Goal: Information Seeking & Learning: Learn about a topic

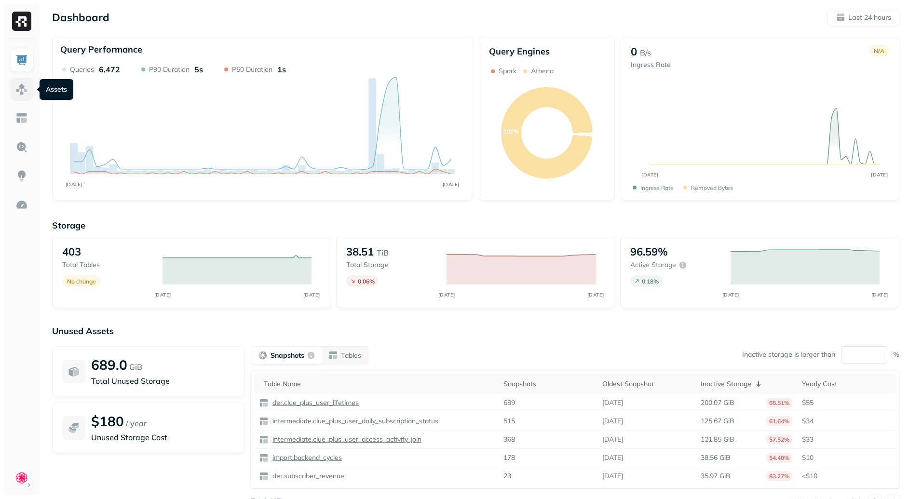
click at [26, 89] on img at bounding box center [21, 89] width 13 height 13
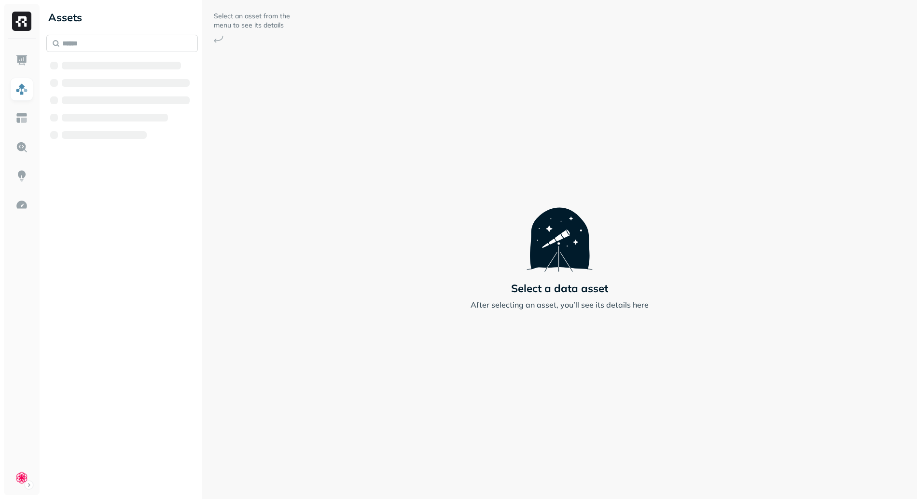
click at [111, 50] on input "text" at bounding box center [121, 43] width 151 height 17
type input "*"
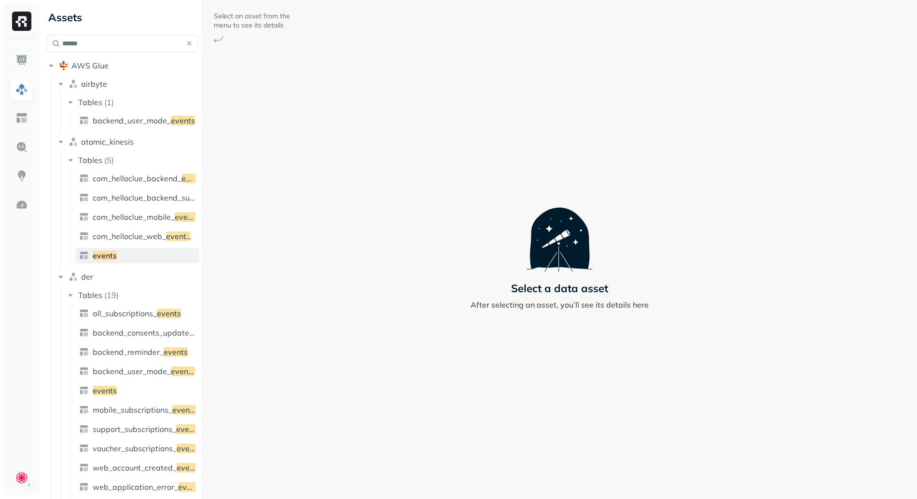
type input "******"
click at [131, 252] on link "events" at bounding box center [137, 255] width 124 height 15
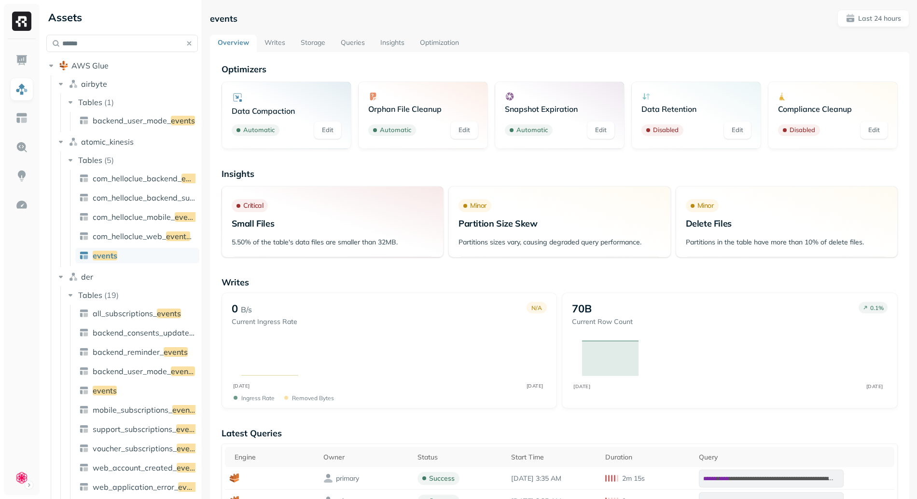
click at [450, 38] on link "Optimization" at bounding box center [439, 43] width 55 height 17
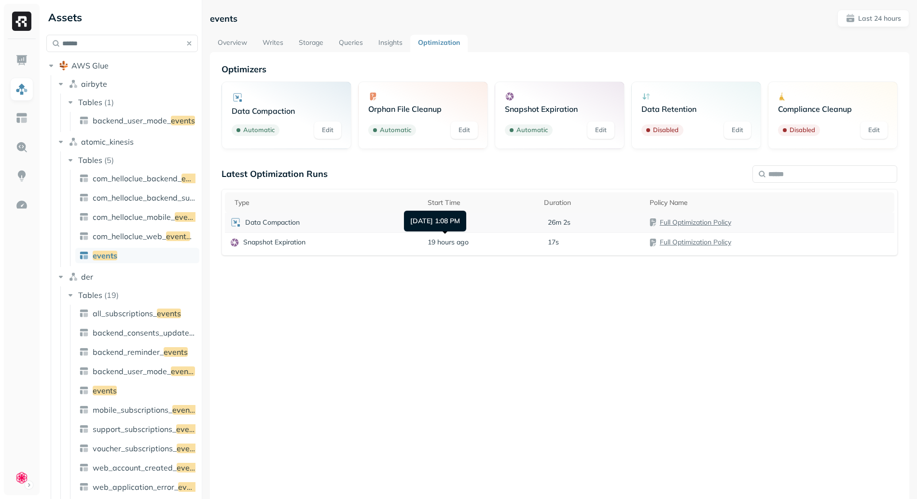
click at [344, 218] on div "Data Compaction" at bounding box center [324, 223] width 188 height 12
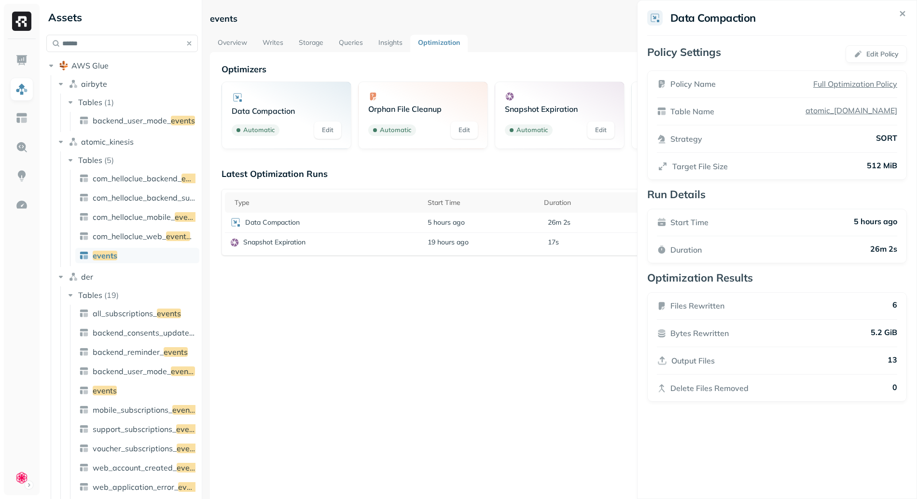
click at [517, 331] on html "Assets ****** AWS Glue airbyte Tables ( 1 ) backend_user_mode_ events atomic_ki…" at bounding box center [458, 249] width 917 height 499
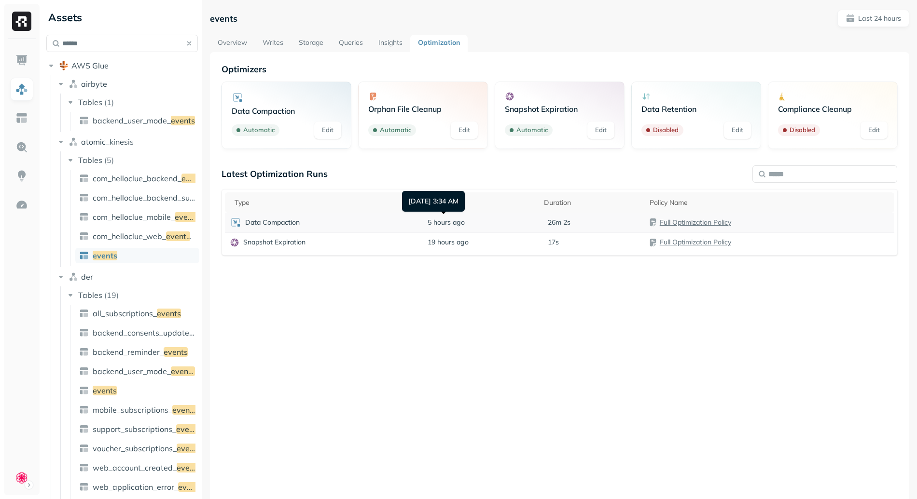
click at [431, 221] on span "5 hours ago" at bounding box center [445, 222] width 37 height 9
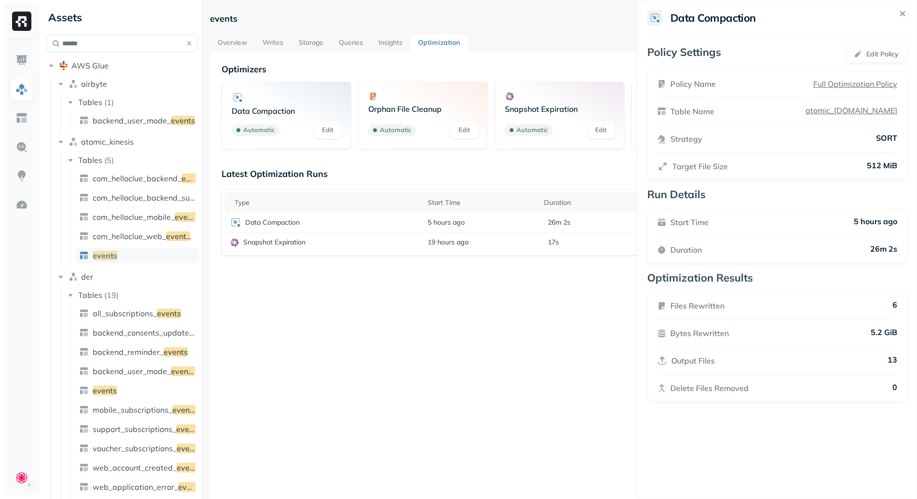
click at [512, 297] on html "Assets ****** AWS Glue airbyte Tables ( 1 ) backend_user_mode_ events atomic_ki…" at bounding box center [458, 249] width 917 height 499
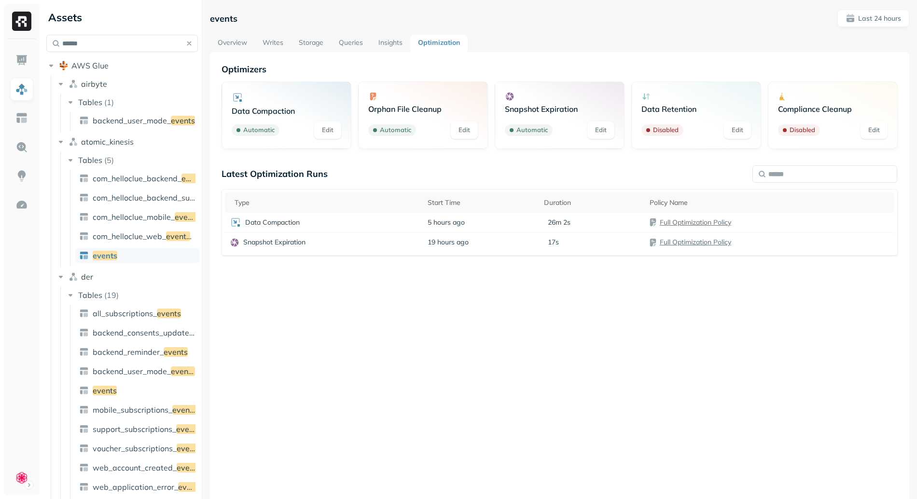
click at [313, 42] on link "Storage" at bounding box center [311, 43] width 40 height 17
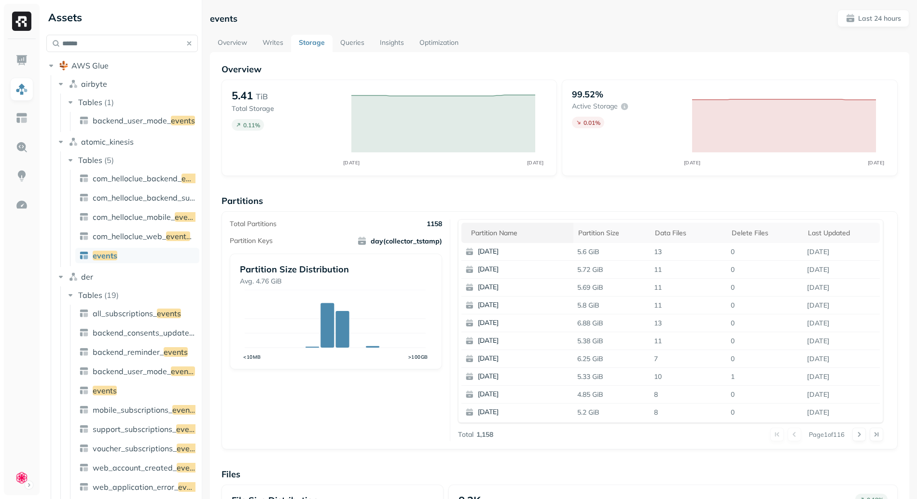
click at [508, 235] on div "Partition name" at bounding box center [520, 233] width 98 height 9
drag, startPoint x: 562, startPoint y: 249, endPoint x: 642, endPoint y: 255, distance: 80.8
click at [642, 255] on tr "[DATE] 5.6 GiB 13 0 [DATE]" at bounding box center [670, 252] width 418 height 18
drag, startPoint x: 686, startPoint y: 253, endPoint x: 538, endPoint y: 256, distance: 148.1
click at [538, 256] on tr "[DATE] 5.6 GiB 13 0 [DATE]" at bounding box center [670, 252] width 418 height 18
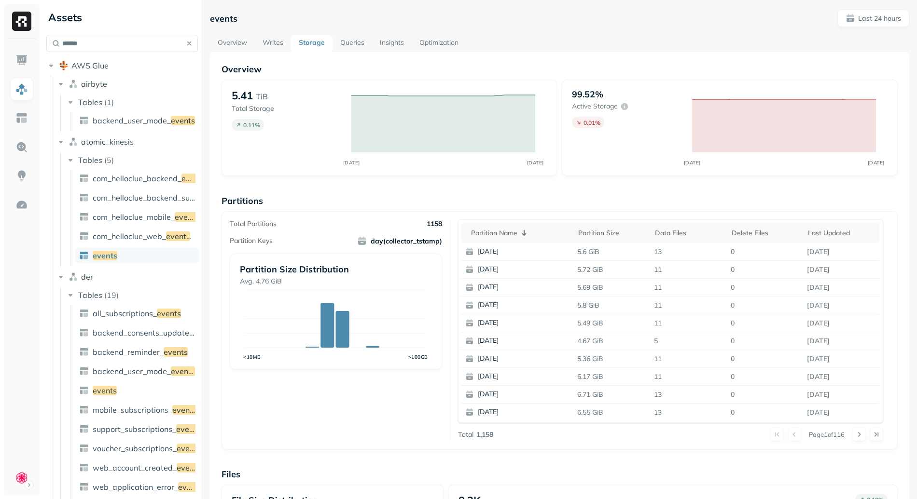
click at [444, 202] on p "Partitions" at bounding box center [559, 200] width 676 height 11
click at [348, 44] on link "Queries" at bounding box center [352, 43] width 40 height 17
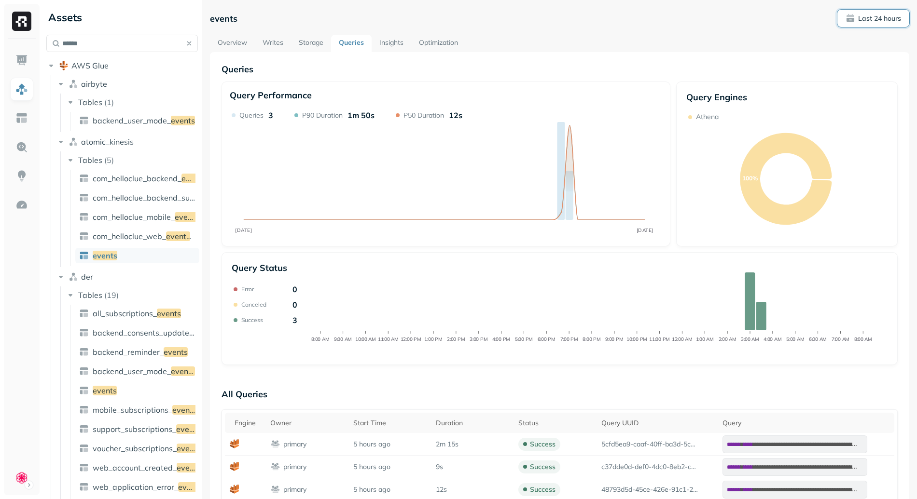
click at [878, 16] on p "Last 24 hours" at bounding box center [879, 18] width 43 height 9
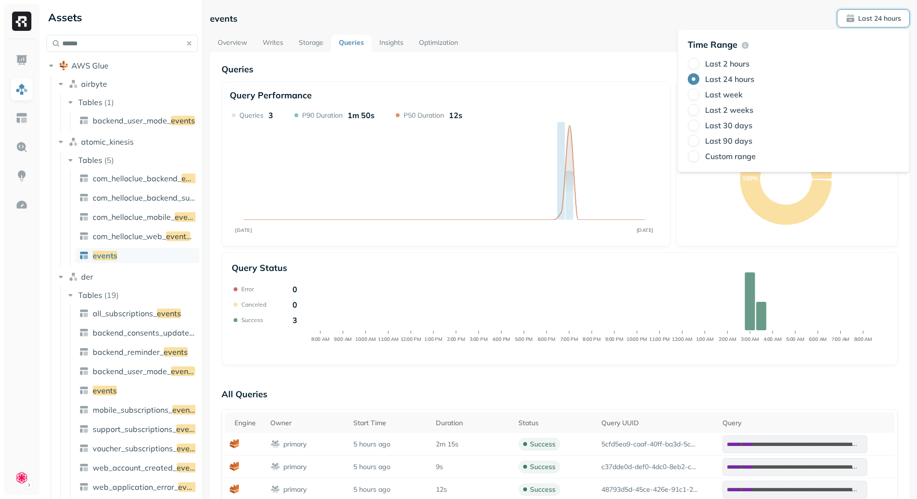
click at [716, 95] on label "Last week" at bounding box center [724, 95] width 38 height 10
click at [699, 95] on button "Last week" at bounding box center [693, 95] width 12 height 12
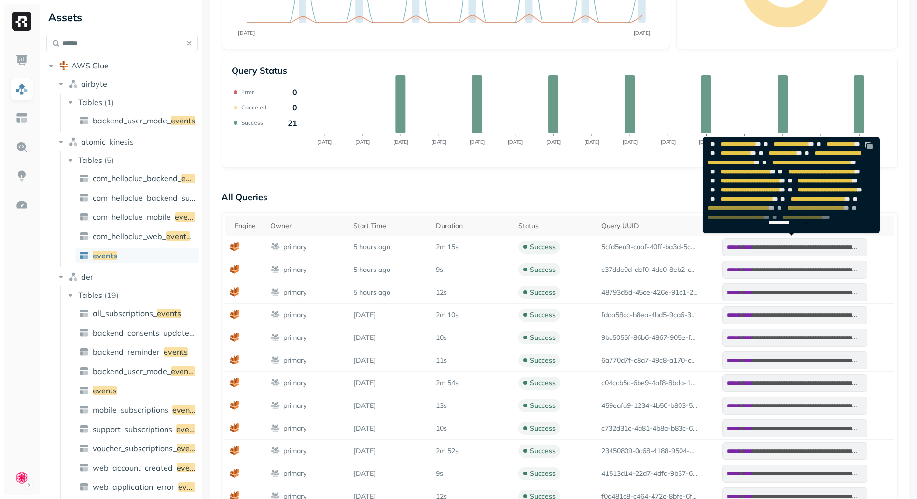
scroll to position [369, 0]
click at [870, 143] on img at bounding box center [869, 146] width 10 height 10
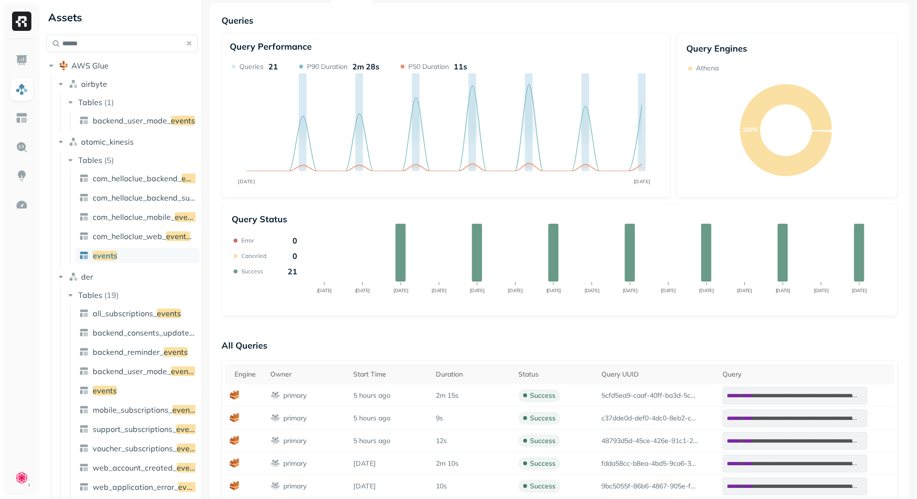
scroll to position [0, 0]
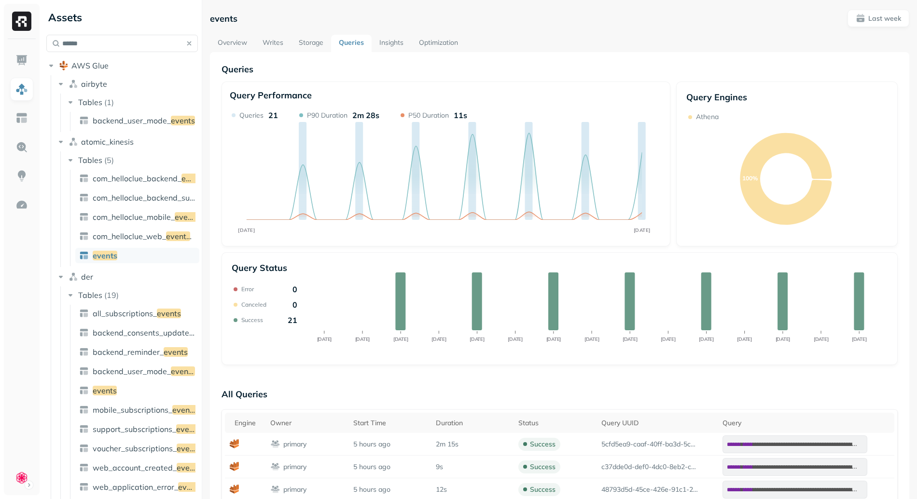
click at [453, 45] on link "Optimization" at bounding box center [438, 43] width 55 height 17
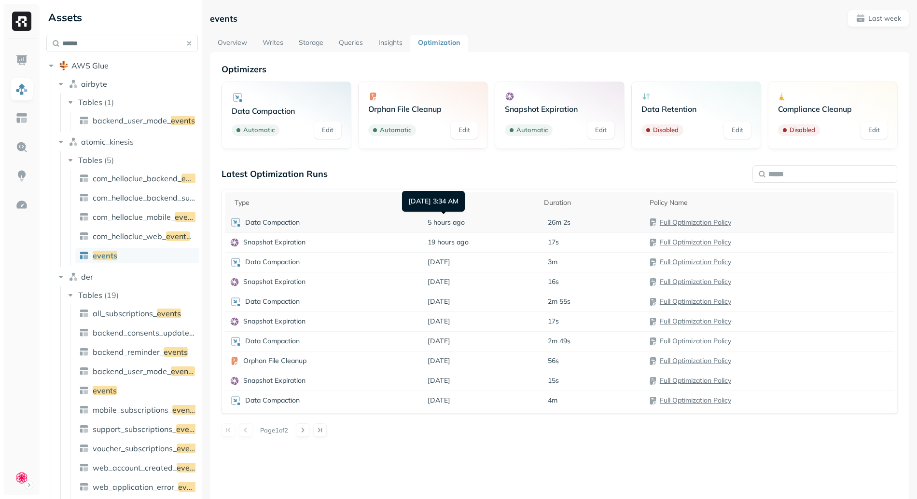
click at [409, 219] on div "Data Compaction" at bounding box center [324, 223] width 188 height 12
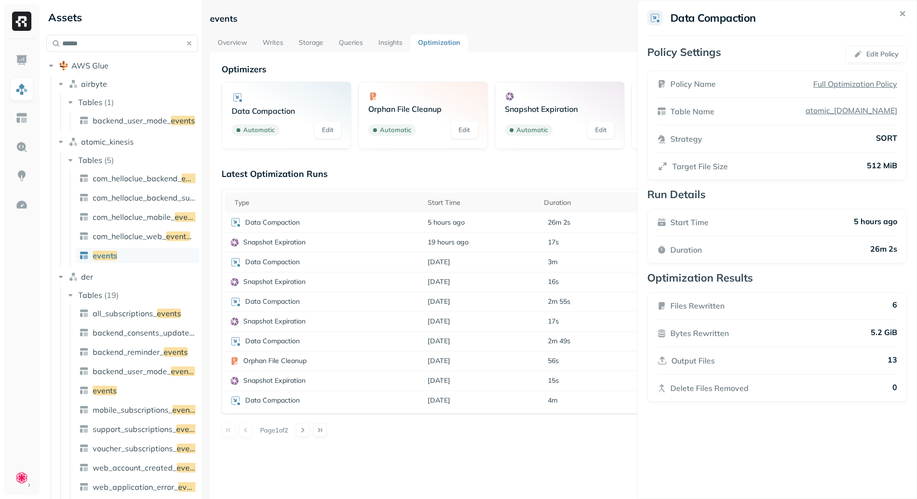
click at [565, 453] on html "Assets ****** AWS Glue airbyte Tables ( 1 ) backend_user_mode_ events atomic_ki…" at bounding box center [458, 249] width 917 height 499
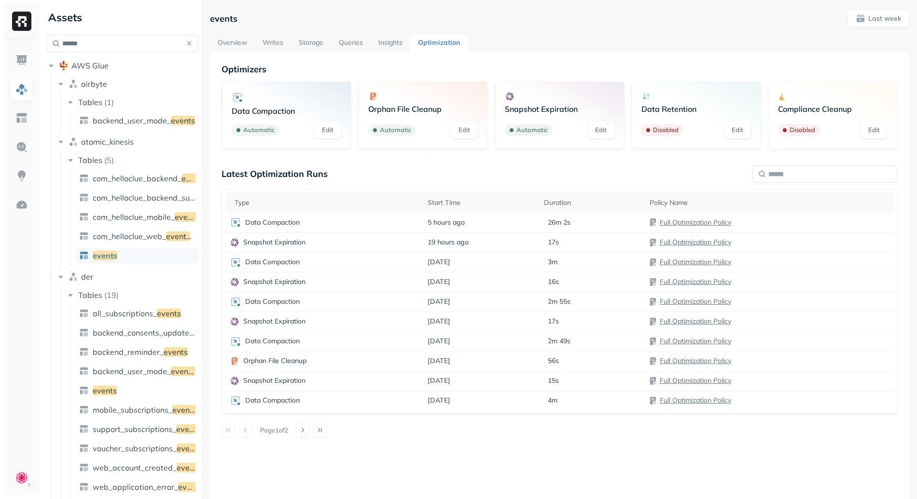
click at [350, 39] on link "Queries" at bounding box center [351, 43] width 40 height 17
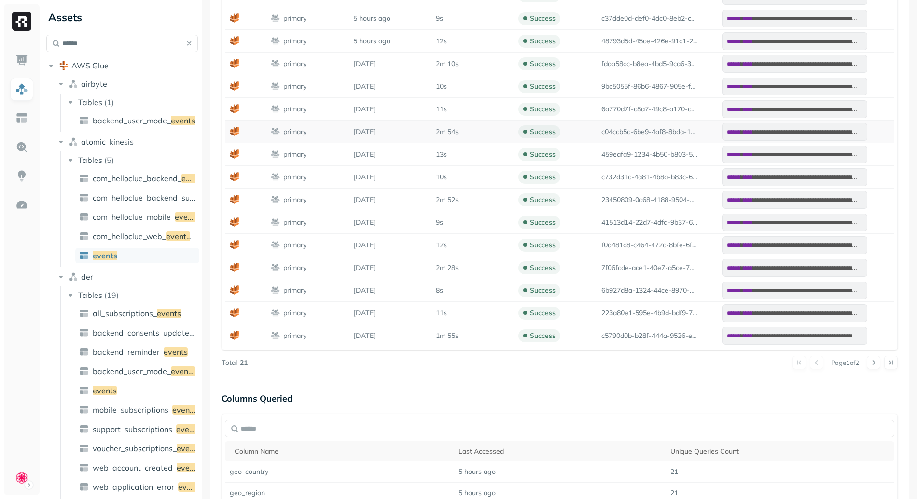
scroll to position [145, 0]
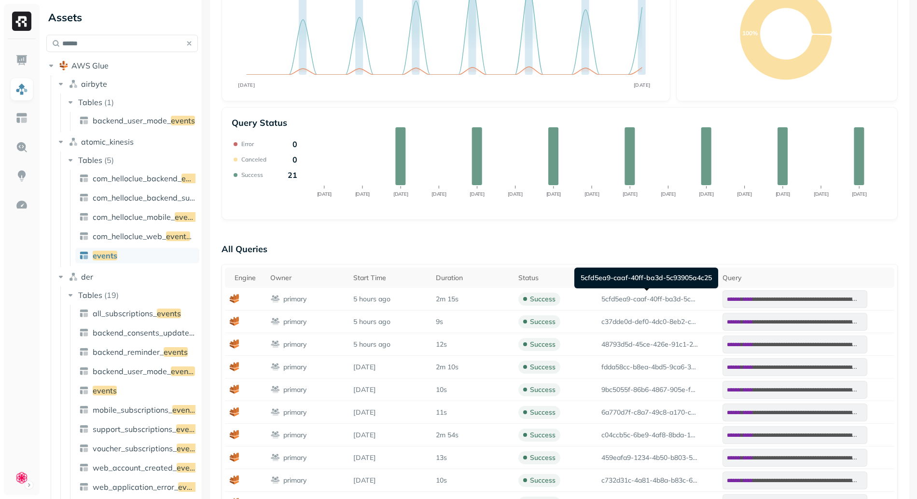
click at [584, 276] on div "5cfd5ea9-caaf-40ff-ba3d-5c93905a4c25 5cfd5ea9-caaf-40ff-ba3d-5c93905a4c25" at bounding box center [646, 278] width 144 height 21
drag, startPoint x: 584, startPoint y: 276, endPoint x: 703, endPoint y: 275, distance: 118.7
click at [703, 275] on div "5cfd5ea9-caaf-40ff-ba3d-5c93905a4c25 5cfd5ea9-caaf-40ff-ba3d-5c93905a4c25" at bounding box center [646, 278] width 144 height 21
copy div "5cfd5ea9-caaf-40ff-ba3d-5c93905a4c25 5cfd5ea9"
click at [575, 247] on p "All Queries" at bounding box center [559, 248] width 676 height 19
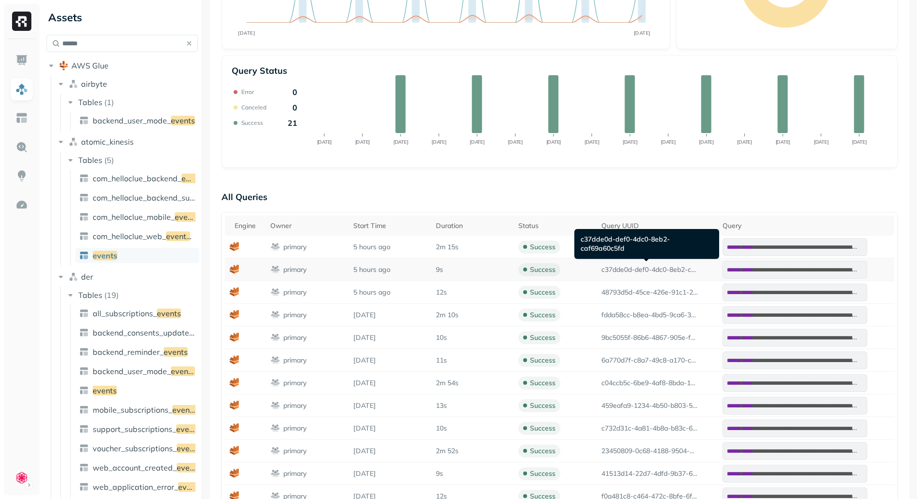
scroll to position [204, 0]
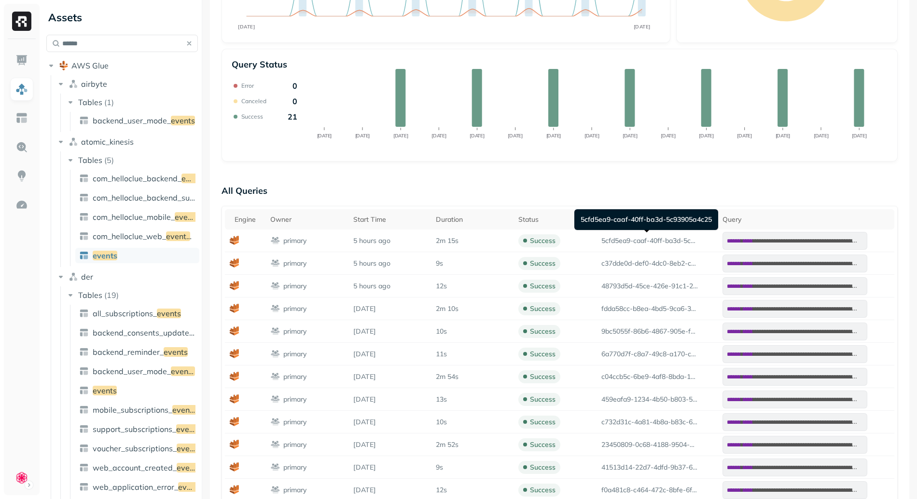
click at [596, 217] on div "5cfd5ea9-caaf-40ff-ba3d-5c93905a4c25 5cfd5ea9-caaf-40ff-ba3d-5c93905a4c25" at bounding box center [646, 219] width 144 height 21
drag, startPoint x: 596, startPoint y: 217, endPoint x: 705, endPoint y: 218, distance: 108.5
click at [705, 218] on div "5cfd5ea9-caaf-40ff-ba3d-5c93905a4c25 5cfd5ea9-caaf-40ff-ba3d-5c93905a4c25" at bounding box center [646, 219] width 144 height 21
copy div "5cfd5ea9-caaf-40ff-ba3d-5c93905a4c25 5cfd5ea9"
click at [595, 218] on div "5cfd5ea9-caaf-40ff-ba3d-5c93905a4c25 5cfd5ea9-caaf-40ff-ba3d-5c93905a4c25" at bounding box center [646, 219] width 144 height 21
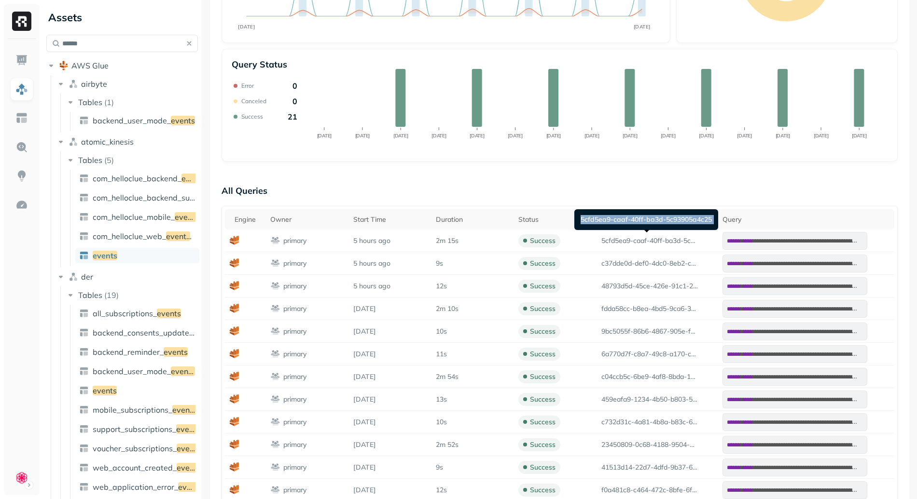
drag, startPoint x: 595, startPoint y: 218, endPoint x: 694, endPoint y: 222, distance: 98.5
click at [694, 222] on div "5cfd5ea9-caaf-40ff-ba3d-5c93905a4c25 5cfd5ea9-caaf-40ff-ba3d-5c93905a4c25" at bounding box center [646, 219] width 144 height 21
copy div "5cfd5ea9-caaf-40ff-ba3d-5c93905a4c25 5cfd5ea9"
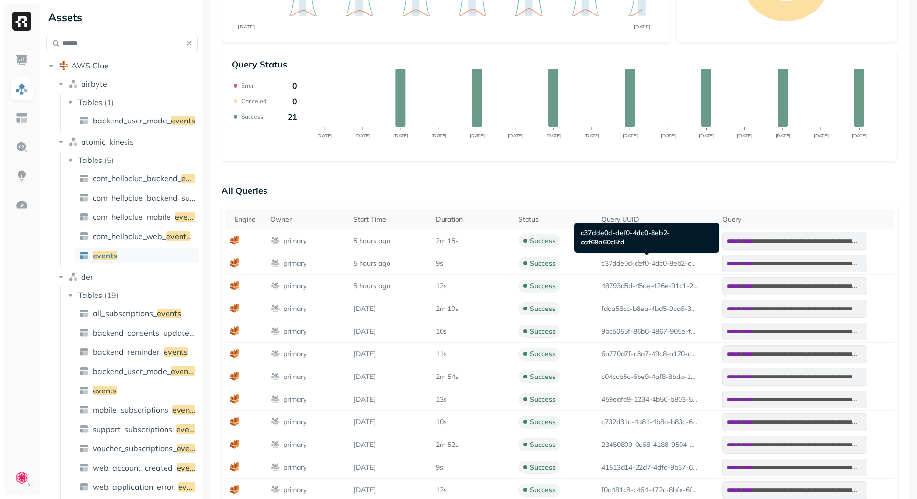
click at [591, 234] on div "c37dde0d-def0-4dc0-8eb2-caf69a60c5fd c37dde0d-def0-4dc0-8eb2-caf69a60c5fd" at bounding box center [646, 238] width 145 height 30
drag, startPoint x: 591, startPoint y: 234, endPoint x: 635, endPoint y: 250, distance: 46.2
click at [635, 250] on div "c37dde0d-def0-4dc0-8eb2-caf69a60c5fd c37dde0d-def0-4dc0-8eb2-caf69a60c5fd" at bounding box center [646, 238] width 145 height 30
copy div "c37dde0d-def0-4dc0-8eb2-caf69a60c5fd"
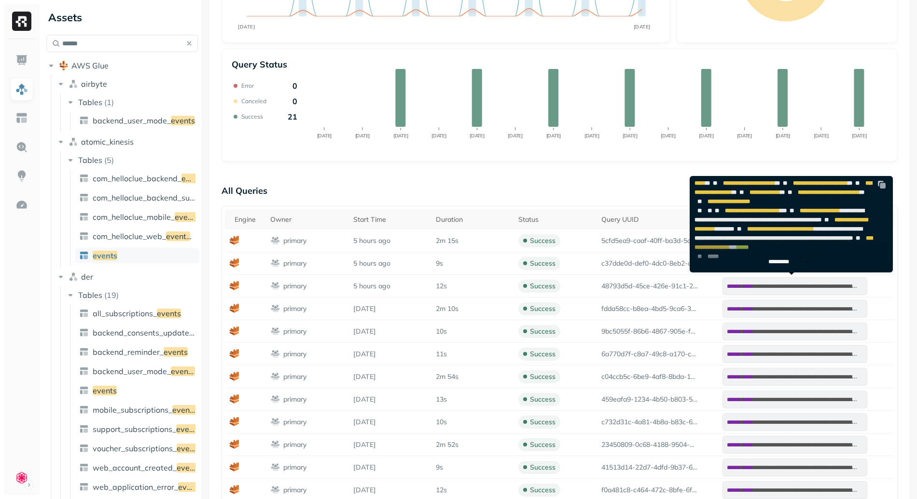
scroll to position [351, 0]
click at [882, 183] on img at bounding box center [882, 185] width 10 height 10
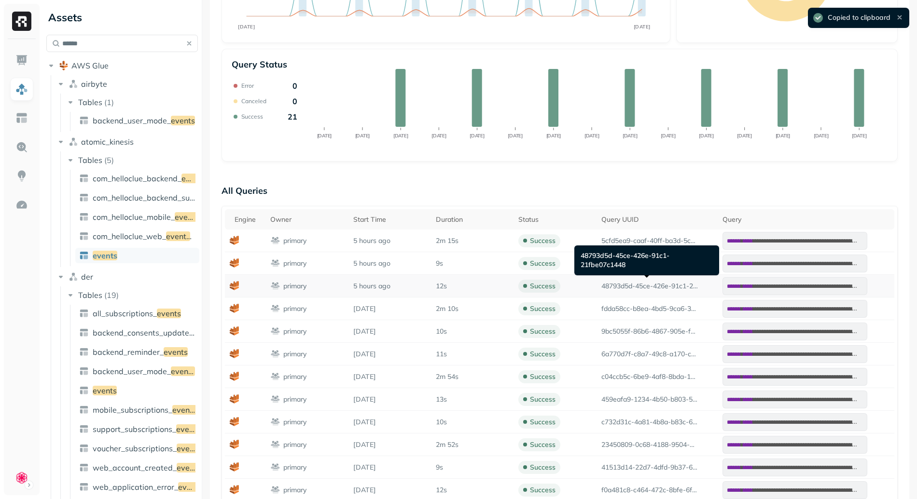
click at [619, 288] on p "48793d5d-45ce-426e-91c1-21fbe07c1448" at bounding box center [649, 286] width 96 height 9
click at [591, 257] on div "48793d5d-45ce-426e-91c1-21fbe07c1448 48793d5d-45ce-426e-91c1-21fbe07c1448" at bounding box center [646, 261] width 145 height 30
drag, startPoint x: 591, startPoint y: 257, endPoint x: 631, endPoint y: 269, distance: 41.5
click at [631, 269] on div "48793d5d-45ce-426e-91c1-21fbe07c1448 48793d5d-45ce-426e-91c1-21fbe07c1448" at bounding box center [646, 261] width 145 height 30
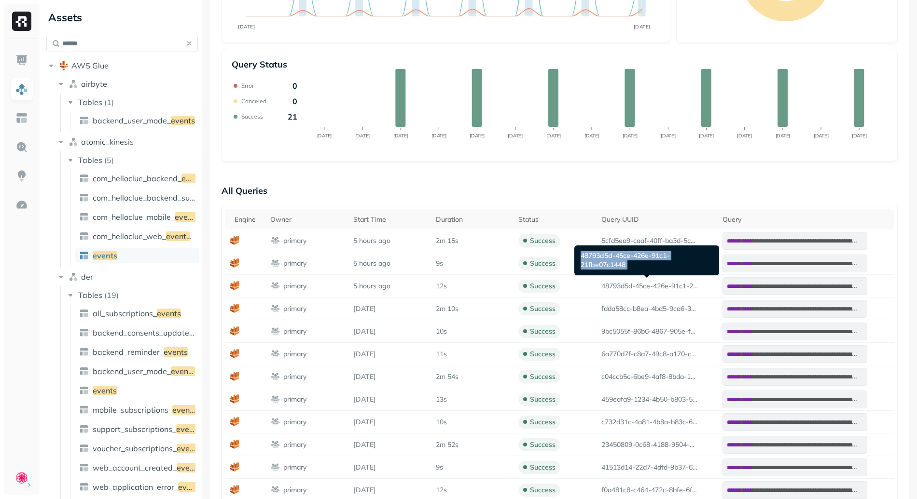
copy div "48793d5d-45ce-426e-91c1-21fbe07c1448"
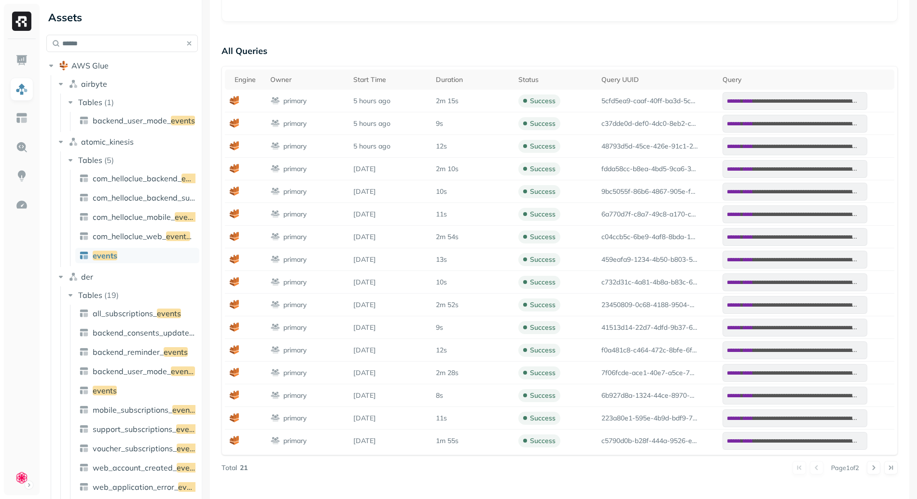
scroll to position [294, 0]
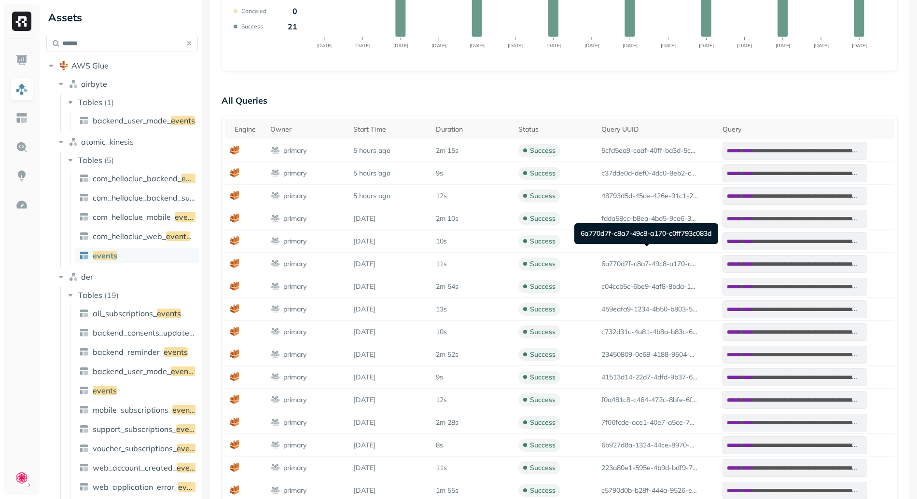
click at [589, 233] on div "6a770d7f-c8a7-49c8-a170-c0ff793c083d 6a770d7f-c8a7-49c8-a170-c0ff793c083d" at bounding box center [646, 233] width 144 height 21
drag, startPoint x: 589, startPoint y: 233, endPoint x: 636, endPoint y: 250, distance: 49.7
click at [636, 244] on div "6a770d7f-c8a7-49c8-a170-c0ff793c083d 6a770d7f-c8a7-49c8-a170-c0ff793c083d" at bounding box center [646, 233] width 144 height 21
click at [630, 244] on div "6a770d7f-c8a7-49c8-a170-c0ff793c083d 6a770d7f-c8a7-49c8-a170-c0ff793c083d" at bounding box center [646, 233] width 144 height 21
click at [601, 260] on p "6a770d7f-c8a7-49c8-a170-c0ff793c083d" at bounding box center [649, 264] width 96 height 9
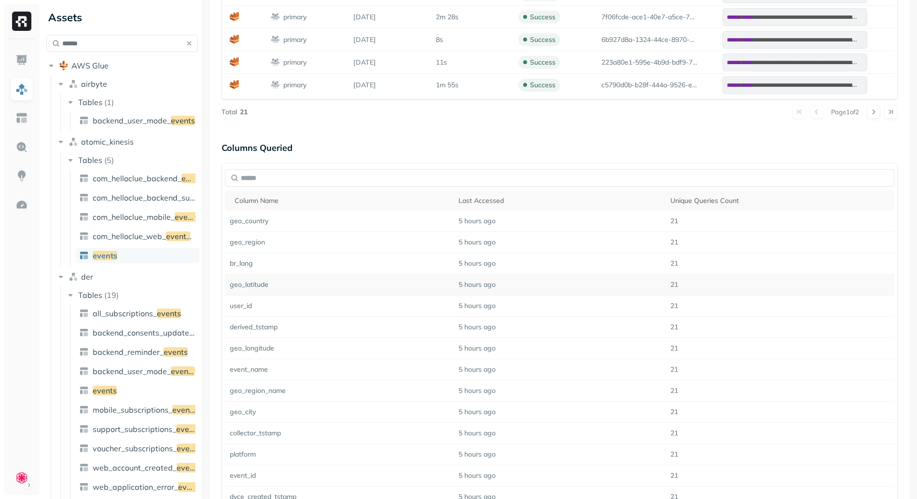
scroll to position [398, 0]
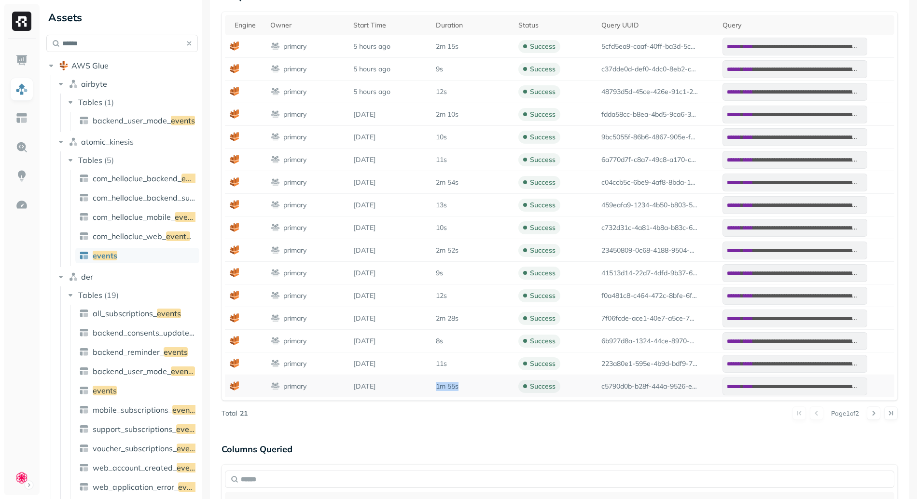
drag, startPoint x: 434, startPoint y: 387, endPoint x: 478, endPoint y: 389, distance: 43.9
click at [478, 389] on div "1m 55s" at bounding box center [472, 386] width 73 height 9
click at [438, 366] on p "11s" at bounding box center [441, 363] width 11 height 9
drag, startPoint x: 438, startPoint y: 366, endPoint x: 442, endPoint y: 349, distance: 17.4
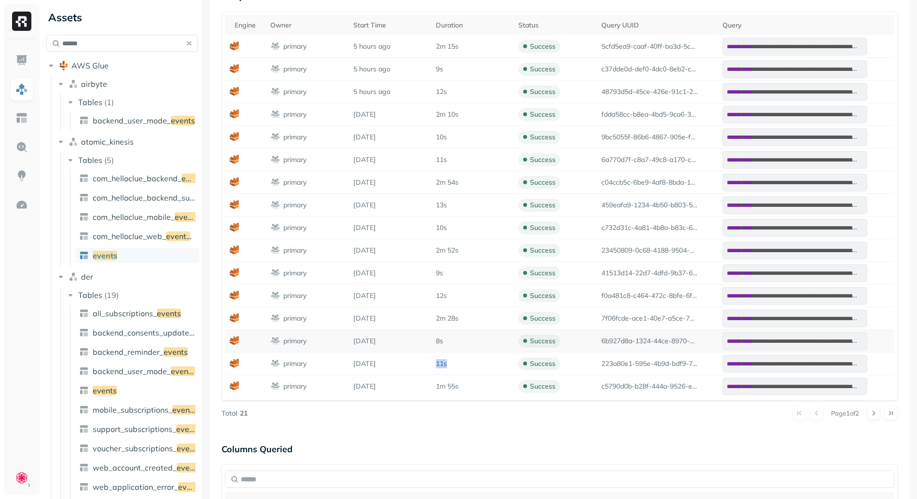
click at [437, 366] on p "11s" at bounding box center [441, 363] width 11 height 9
click at [442, 325] on td "2m 28s" at bounding box center [472, 318] width 82 height 23
click at [436, 334] on td "8s" at bounding box center [472, 341] width 82 height 23
click at [438, 337] on p "8s" at bounding box center [439, 341] width 7 height 9
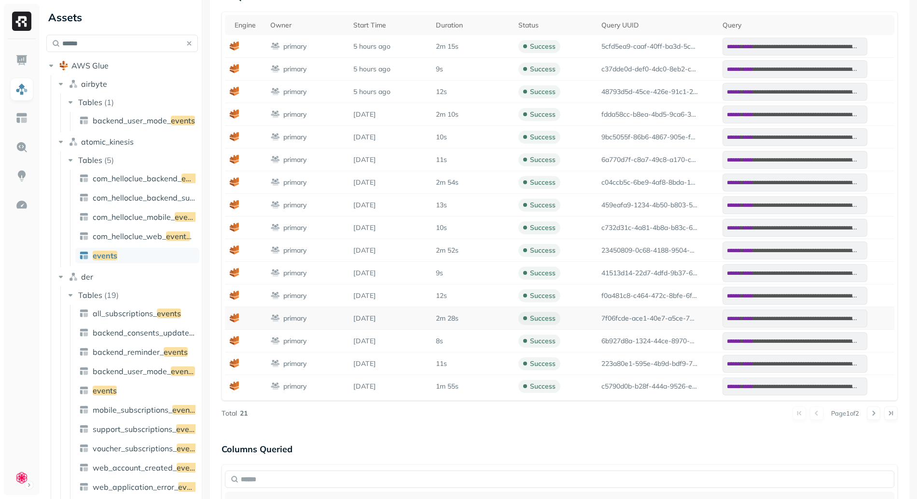
click at [443, 324] on td "2m 28s" at bounding box center [472, 318] width 82 height 23
drag, startPoint x: 436, startPoint y: 321, endPoint x: 475, endPoint y: 320, distance: 38.6
click at [475, 320] on div "2m 28s" at bounding box center [472, 318] width 73 height 9
click at [474, 320] on div "2m 28s" at bounding box center [472, 318] width 73 height 9
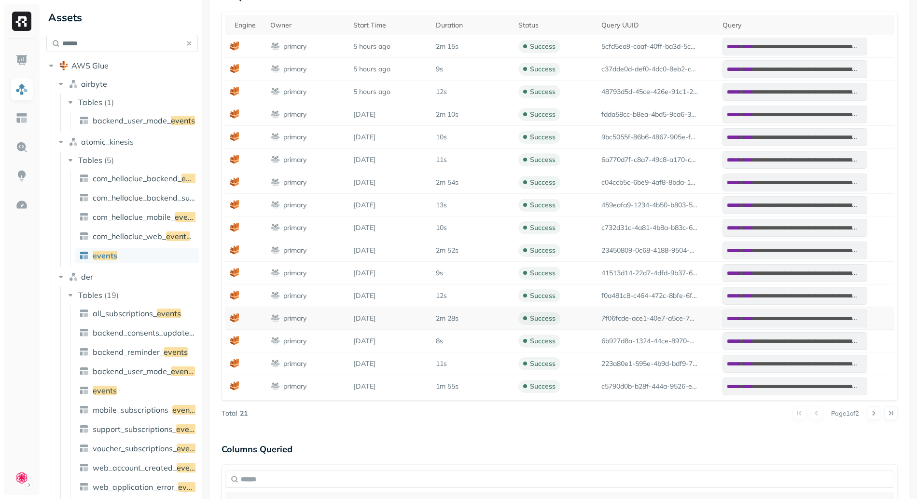
drag, startPoint x: 455, startPoint y: 321, endPoint x: 420, endPoint y: 317, distance: 34.9
click at [420, 317] on tr "**********" at bounding box center [559, 318] width 669 height 23
click at [468, 314] on div "2m 28s" at bounding box center [472, 318] width 73 height 9
drag, startPoint x: 455, startPoint y: 308, endPoint x: 458, endPoint y: 319, distance: 11.4
click at [458, 319] on td "2m 28s" at bounding box center [472, 318] width 82 height 23
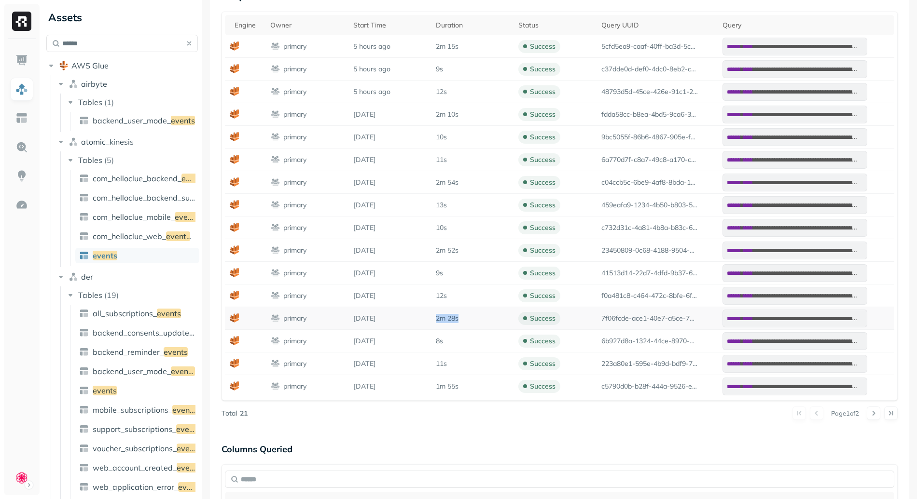
click at [458, 318] on div "2m 28s" at bounding box center [472, 318] width 73 height 9
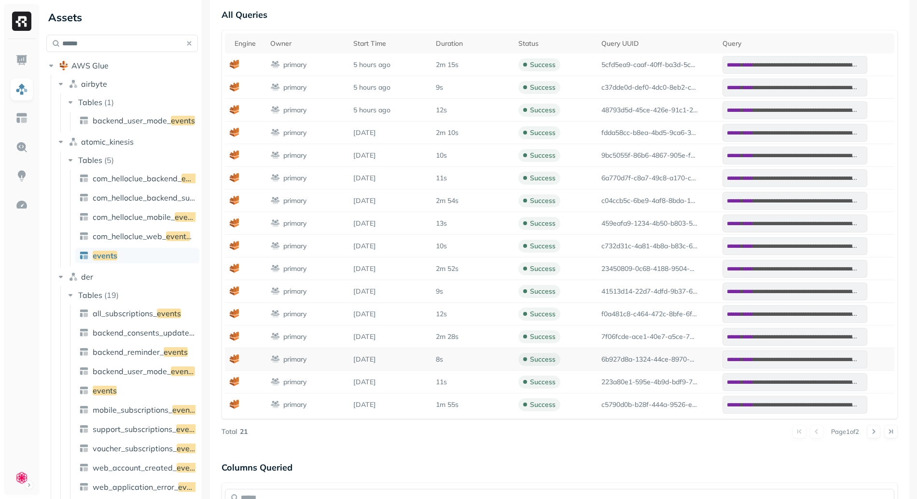
scroll to position [265, 0]
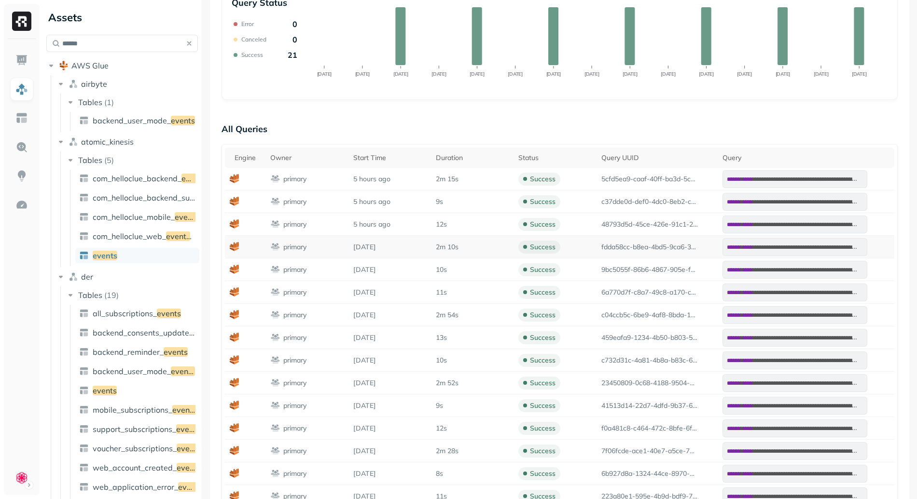
drag, startPoint x: 446, startPoint y: 247, endPoint x: 482, endPoint y: 251, distance: 36.5
click at [482, 251] on tr "**********" at bounding box center [559, 247] width 669 height 23
click at [480, 251] on td "2m 10s" at bounding box center [472, 247] width 82 height 23
click at [614, 183] on td "5cfd5ea9-caaf-40ff-ba3d-5c93905a4c25" at bounding box center [656, 179] width 121 height 23
click at [595, 156] on div "5cfd5ea9-caaf-40ff-ba3d-5c93905a4c25 5cfd5ea9-caaf-40ff-ba3d-5c93905a4c25" at bounding box center [646, 158] width 144 height 21
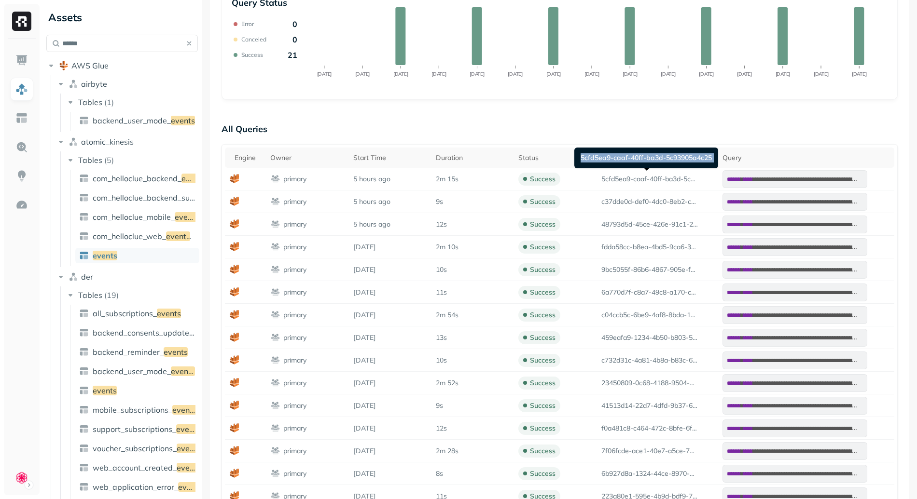
drag, startPoint x: 595, startPoint y: 156, endPoint x: 689, endPoint y: 157, distance: 94.1
click at [689, 157] on div "5cfd5ea9-caaf-40ff-ba3d-5c93905a4c25 5cfd5ea9-caaf-40ff-ba3d-5c93905a4c25" at bounding box center [646, 158] width 144 height 21
copy div "5cfd5ea9-caaf-40ff-ba3d-5c93905a4c25 5cfd5ea9"
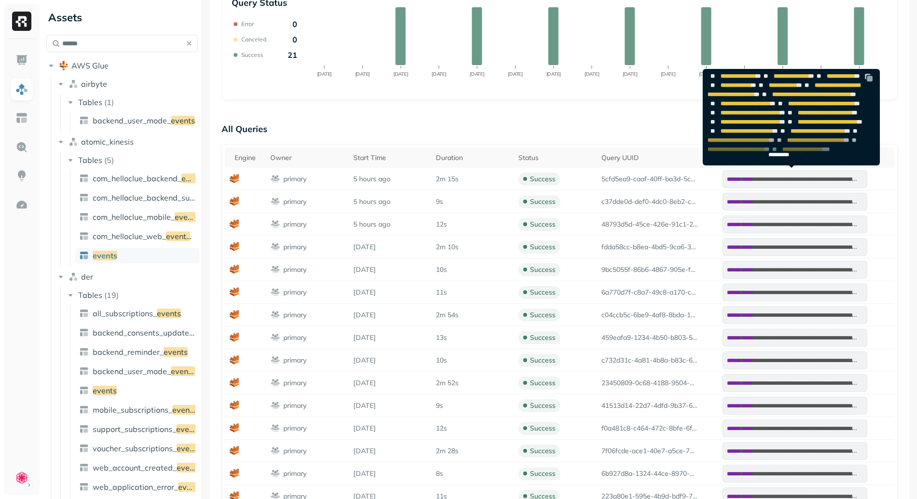
scroll to position [369, 0]
click at [786, 157] on p "*********" at bounding box center [783, 154] width 30 height 7
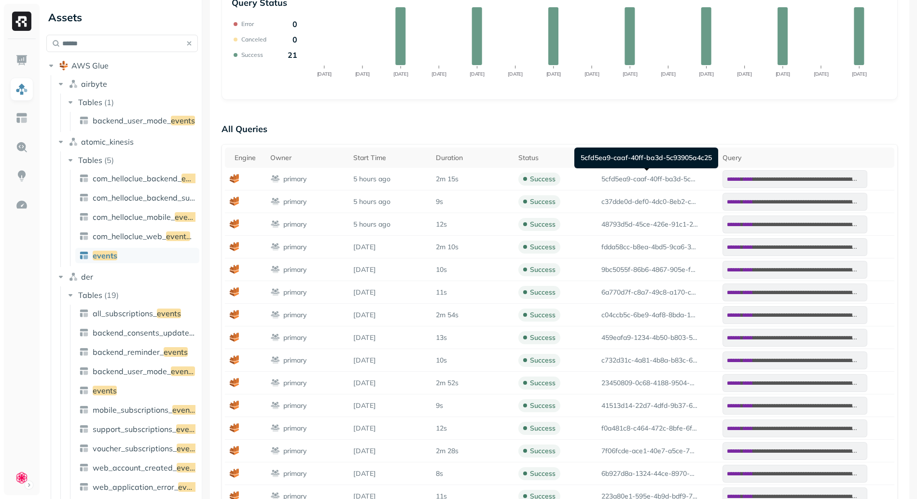
click at [585, 155] on div "5cfd5ea9-caaf-40ff-ba3d-5c93905a4c25 5cfd5ea9-caaf-40ff-ba3d-5c93905a4c25" at bounding box center [646, 158] width 144 height 21
drag, startPoint x: 585, startPoint y: 155, endPoint x: 667, endPoint y: 157, distance: 81.6
click at [667, 157] on div "5cfd5ea9-caaf-40ff-ba3d-5c93905a4c25 5cfd5ea9-caaf-40ff-ba3d-5c93905a4c25" at bounding box center [646, 158] width 144 height 21
copy div "5cfd5ea9-caaf-40ff-ba3d-5c93905a4c25 5cfd5ea9"
click at [27, 148] on img at bounding box center [21, 147] width 13 height 13
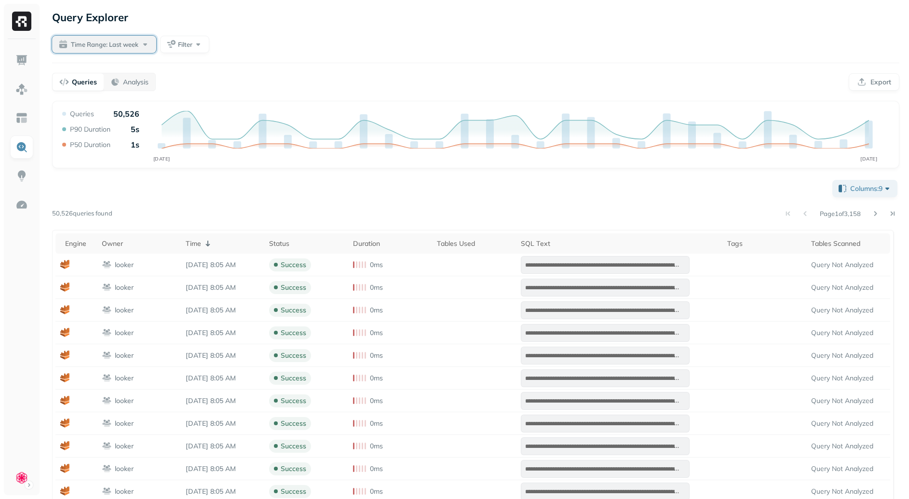
click at [132, 44] on span "Time Range: Last week" at bounding box center [105, 44] width 68 height 9
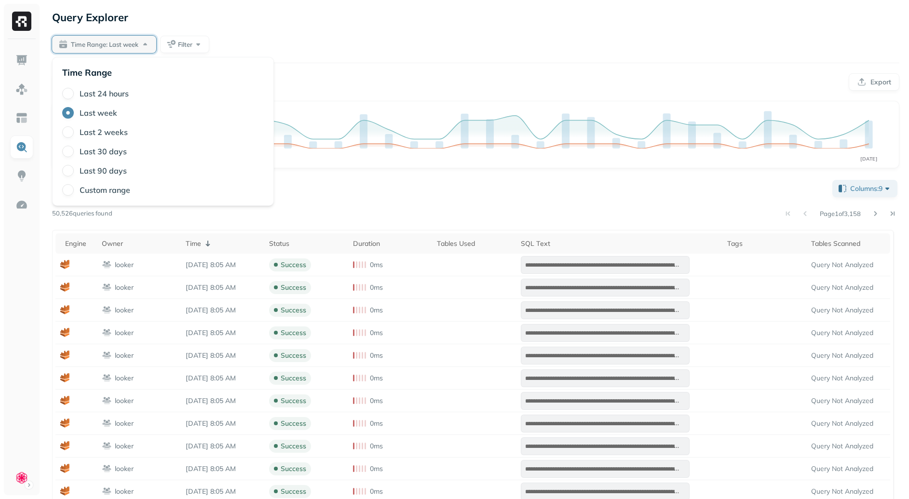
click at [247, 55] on div "**********" at bounding box center [475, 314] width 867 height 628
click at [200, 50] on button "Filter" at bounding box center [184, 44] width 49 height 17
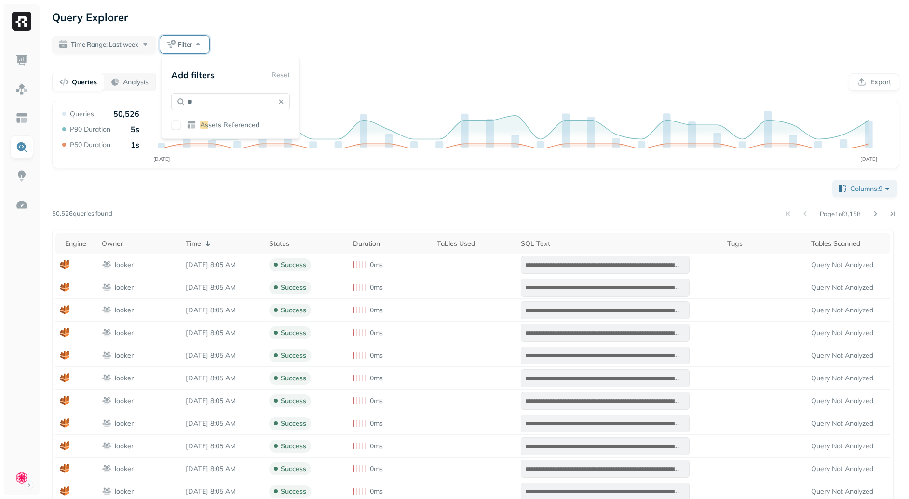
type input "**"
click at [242, 126] on span "sets Referenced" at bounding box center [234, 125] width 52 height 9
click at [268, 191] on div "**********" at bounding box center [476, 398] width 848 height 441
click at [227, 47] on span "Assets Referenced" at bounding box center [206, 44] width 54 height 9
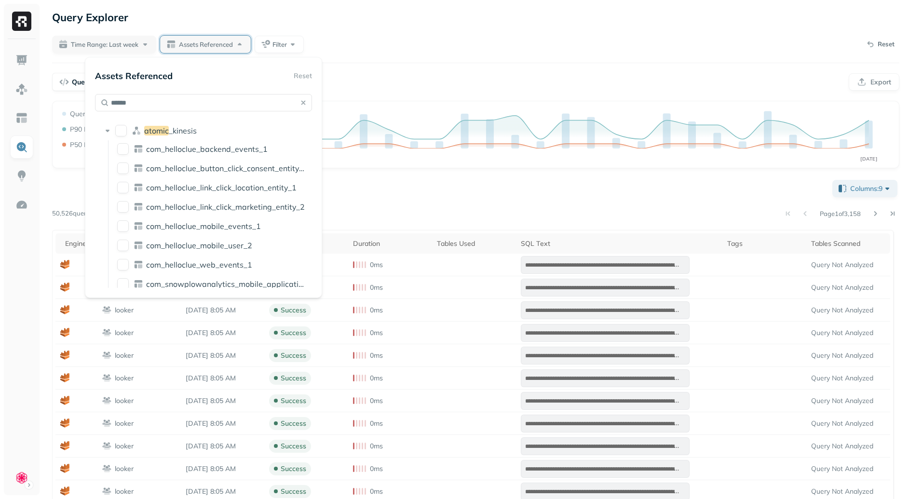
scroll to position [126, 0]
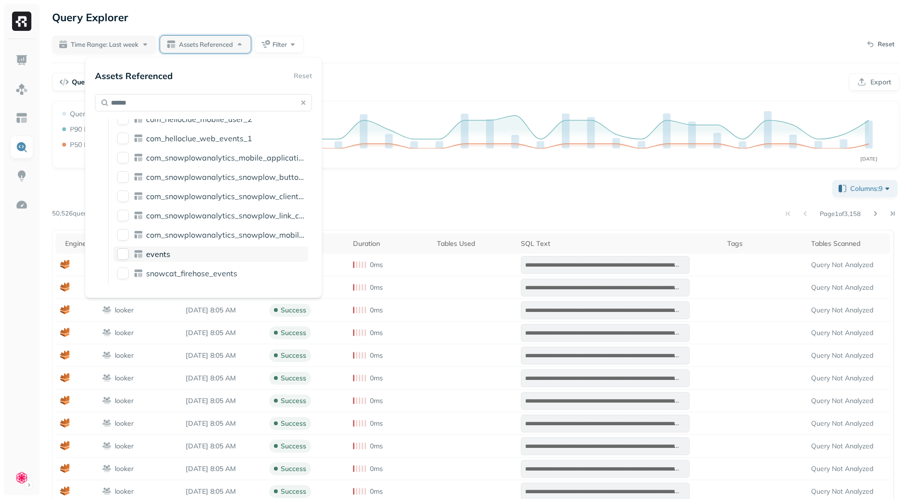
type input "******"
click at [201, 256] on div "events" at bounding box center [225, 254] width 159 height 10
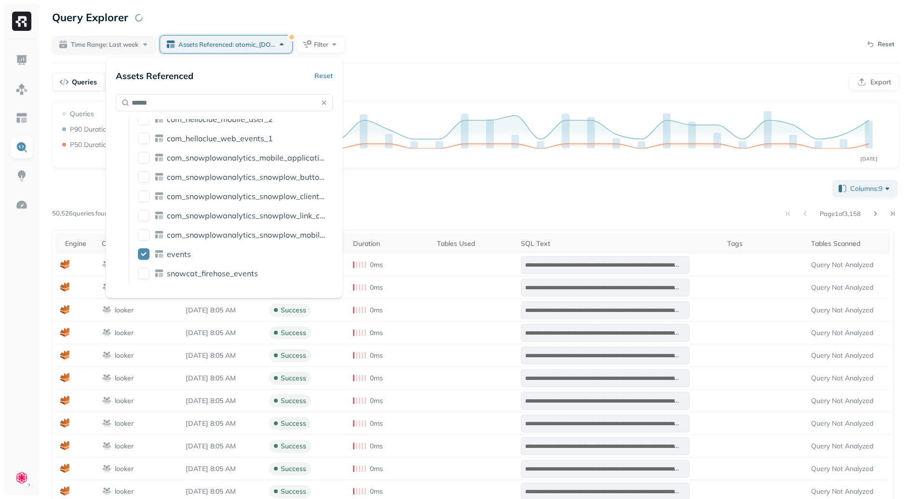
click at [504, 183] on div "**********" at bounding box center [476, 398] width 848 height 441
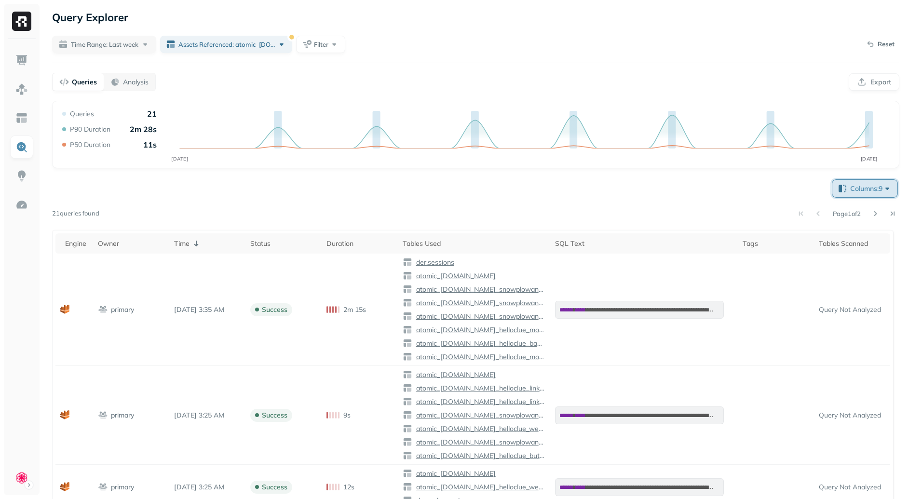
click at [865, 190] on span "Columns: 9" at bounding box center [872, 189] width 42 height 10
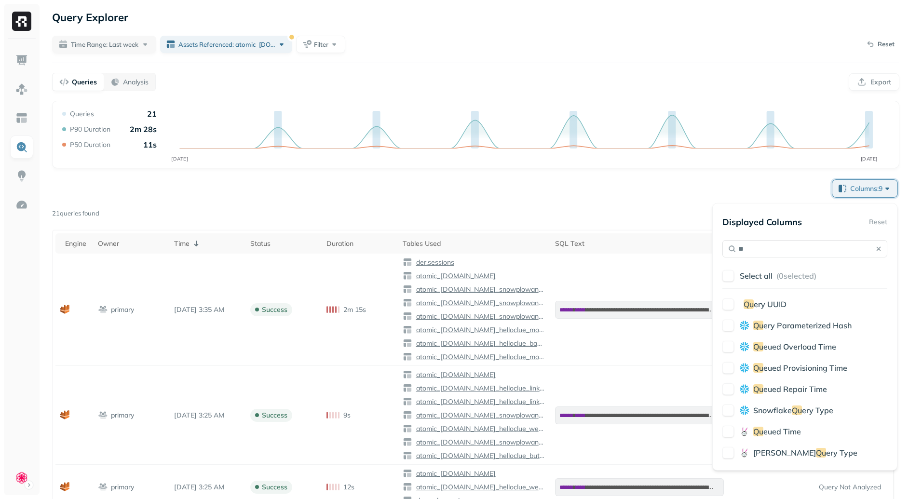
type input "**"
click at [763, 296] on div "Displayed Columns Reset ** Select all ( 0 selected) Qu ery UUID Qu ery Paramete…" at bounding box center [805, 336] width 165 height 247
click at [762, 300] on span "ery UUID" at bounding box center [770, 305] width 33 height 10
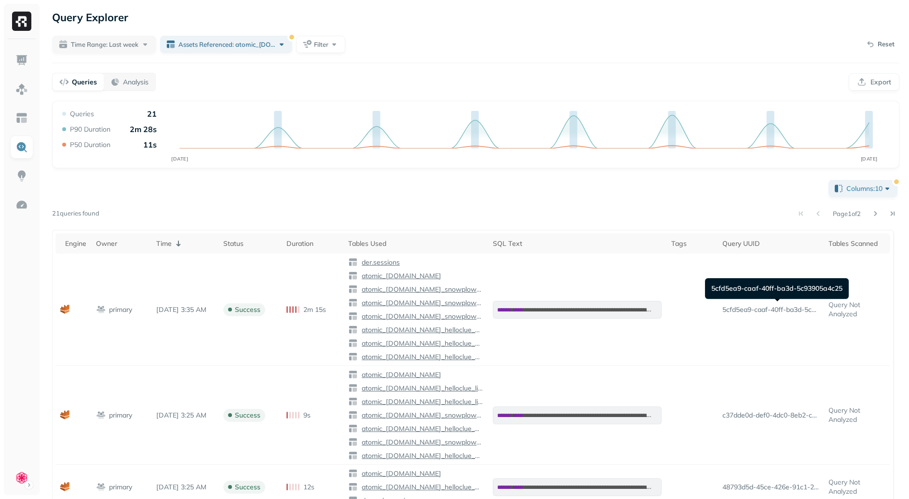
click at [775, 286] on div "5cfd5ea9-caaf-40ff-ba3d-5c93905a4c25 5cfd5ea9-caaf-40ff-ba3d-5c93905a4c25" at bounding box center [777, 288] width 144 height 21
copy div "5cfd5ea9-caaf-40ff-ba3d-5c93905a4c25"
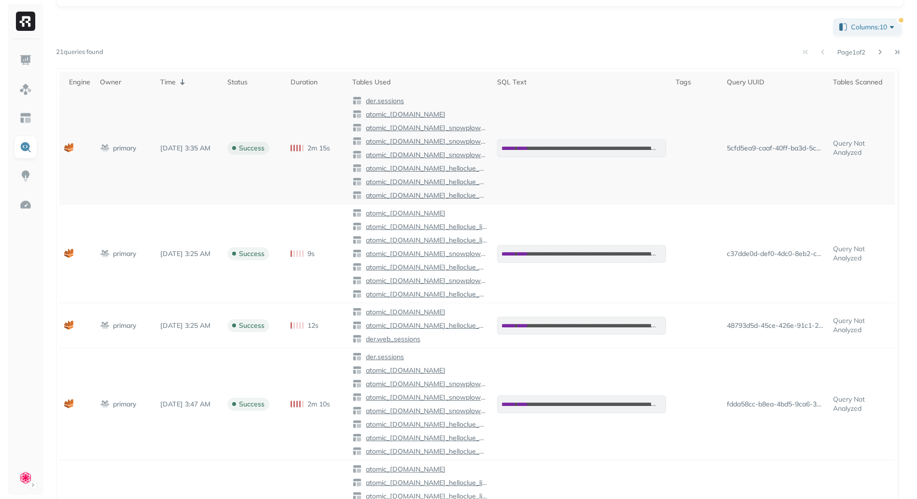
scroll to position [0, 0]
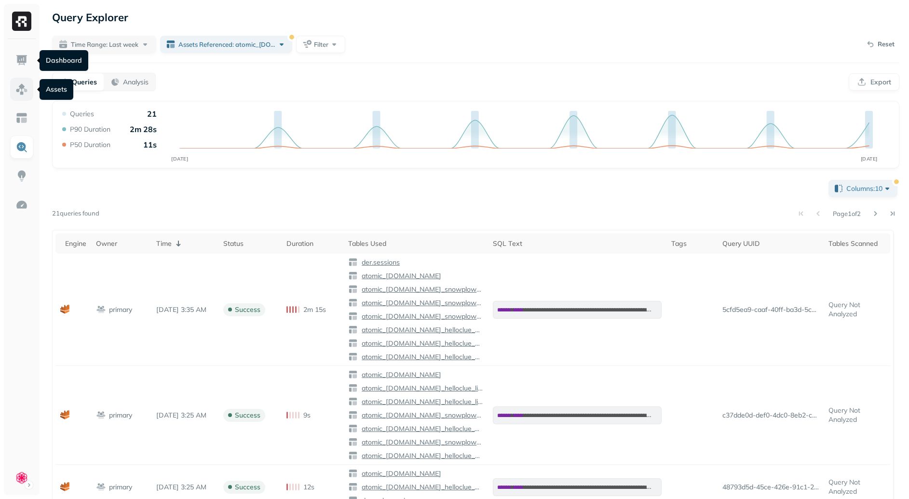
click at [22, 92] on img at bounding box center [21, 89] width 13 height 13
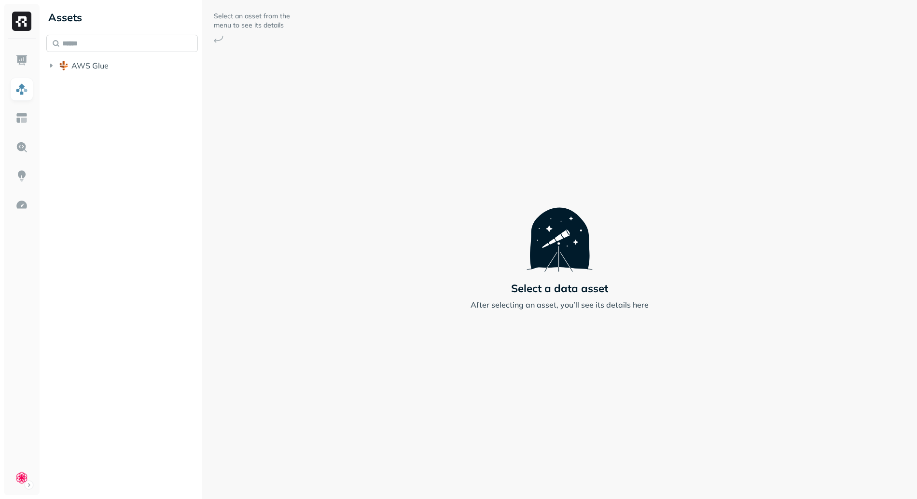
click at [106, 43] on input "text" at bounding box center [121, 43] width 151 height 17
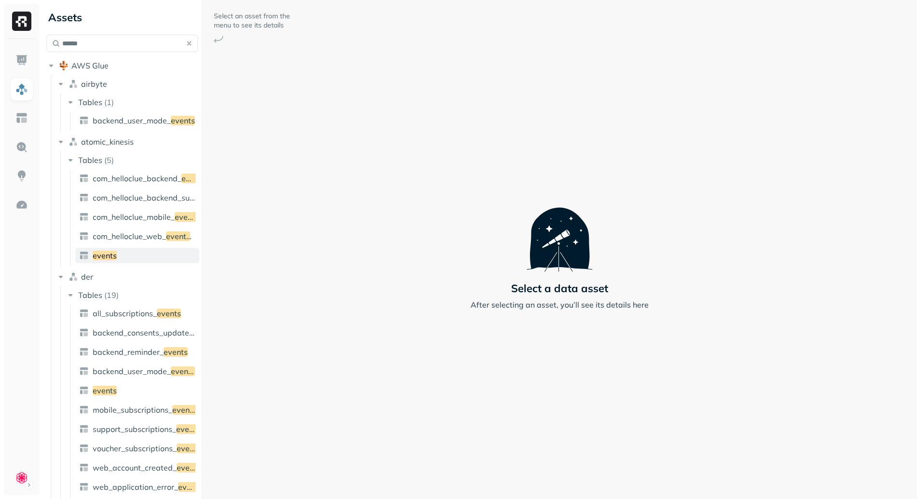
type input "******"
click at [135, 257] on link "events" at bounding box center [137, 255] width 124 height 15
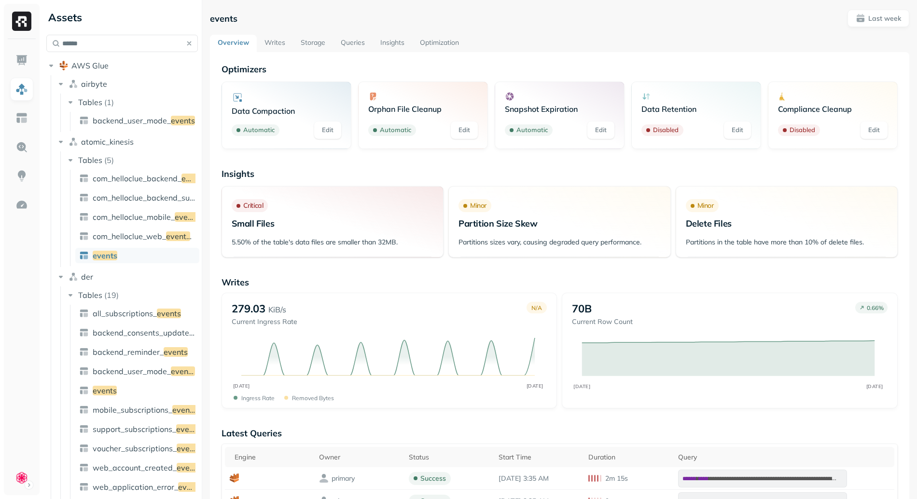
click at [449, 42] on link "Optimization" at bounding box center [439, 43] width 55 height 17
